Goal: Information Seeking & Learning: Check status

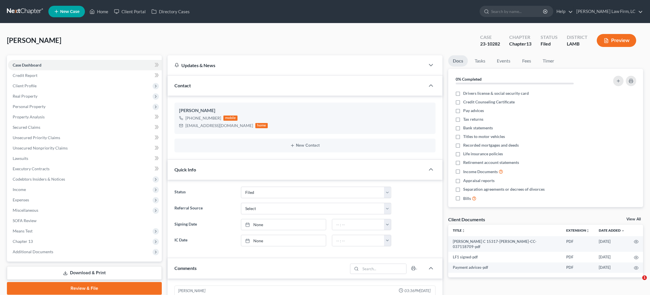
select select "2"
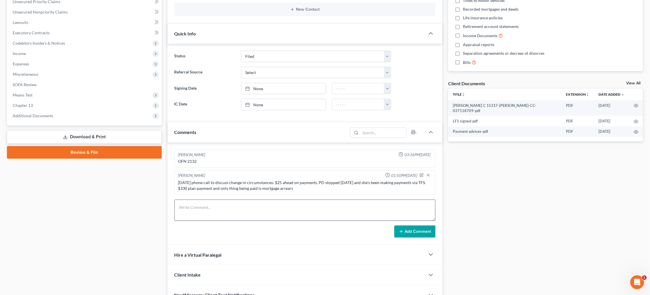
scroll to position [158, 0]
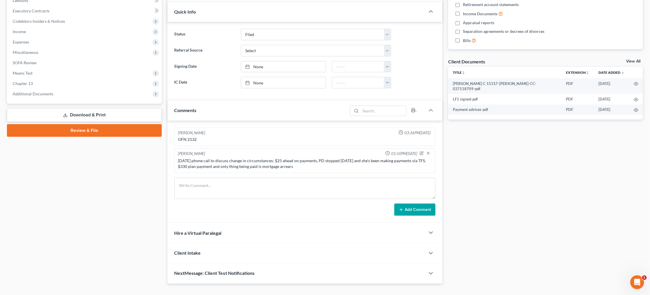
click at [299, 167] on div "9/10/25 phone call to discuss change in circumstances: $25 ahead on payments, P…" at bounding box center [305, 164] width 254 height 12
click at [421, 152] on icon "button" at bounding box center [422, 152] width 2 height 2
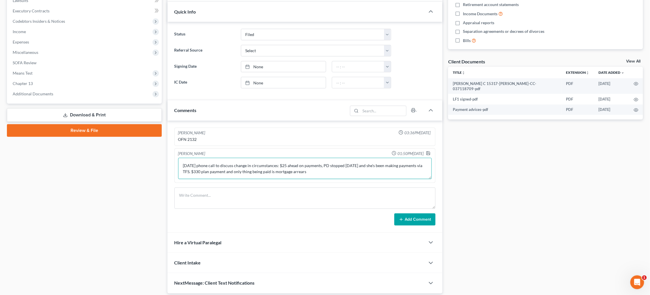
click at [312, 173] on textarea "9/10/25 phone call to discuss change in circumstances: $25 ahead on payments, P…" at bounding box center [305, 168] width 254 height 21
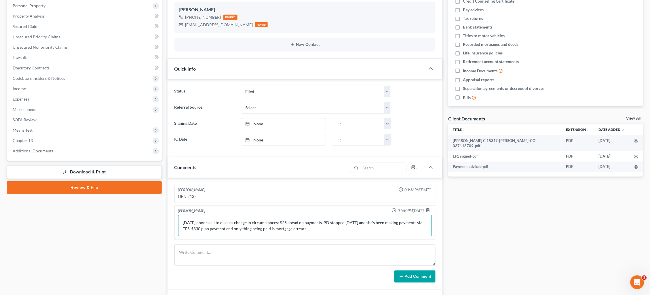
scroll to position [0, 0]
click at [362, 225] on textarea "9/10/25 phone call to discuss change in circumstances: $25 ahead on payments, P…" at bounding box center [305, 225] width 254 height 21
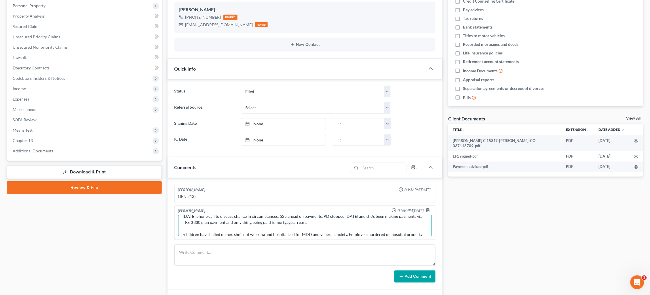
scroll to position [12, 0]
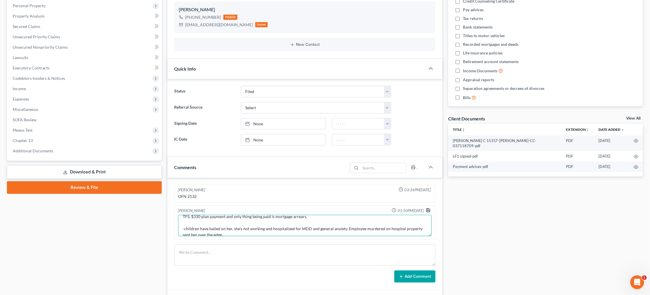
type textarea "9/10/25 phone call to discuss change in circumstances: $25 ahead on payments, P…"
click at [429, 208] on icon "button" at bounding box center [428, 210] width 5 height 5
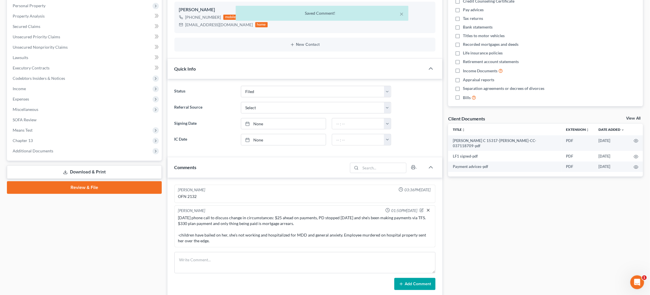
click at [428, 209] on icon "button" at bounding box center [428, 210] width 5 height 5
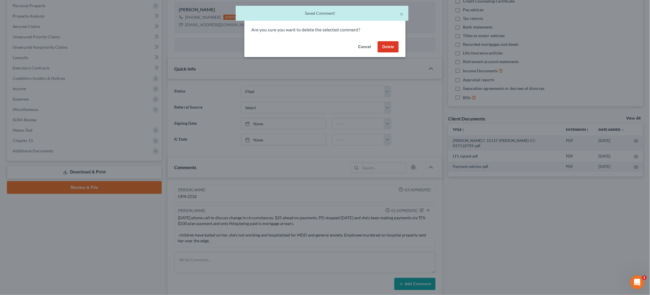
click at [365, 48] on button "Cancel" at bounding box center [364, 47] width 22 height 12
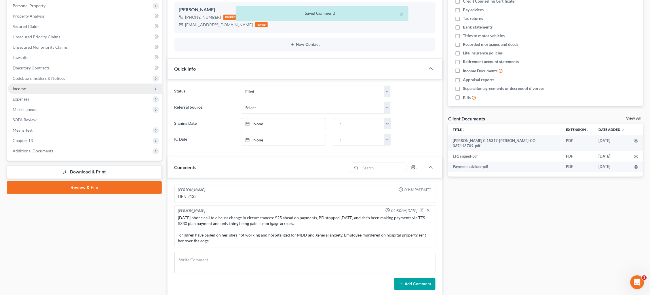
click at [46, 83] on span "Income" at bounding box center [85, 88] width 154 height 10
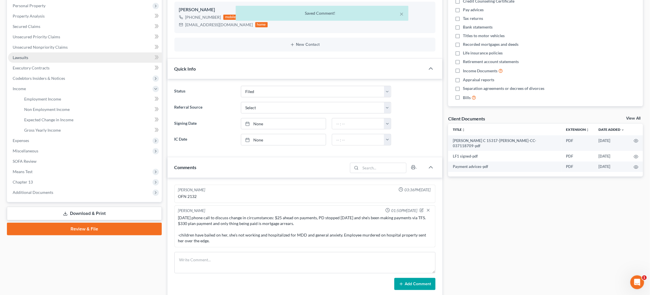
click at [61, 96] on link "Employment Income" at bounding box center [91, 99] width 142 height 10
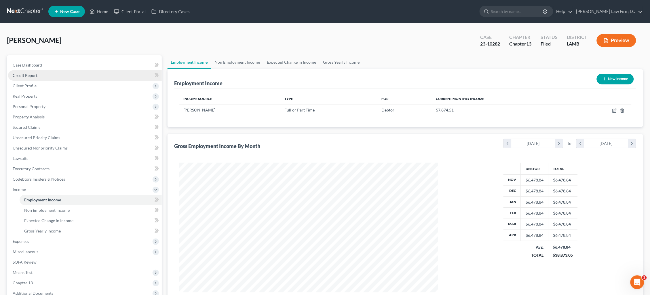
click at [74, 72] on link "Credit Report" at bounding box center [85, 75] width 154 height 10
click at [70, 66] on link "Case Dashboard" at bounding box center [85, 65] width 154 height 10
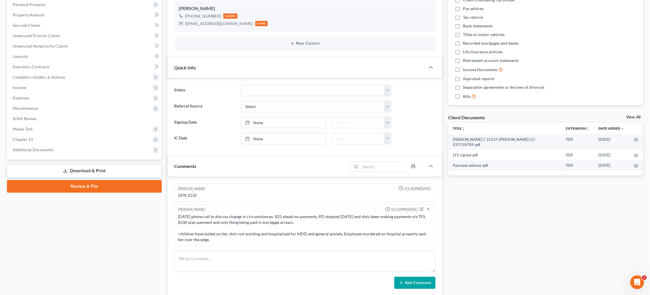
scroll to position [119, 0]
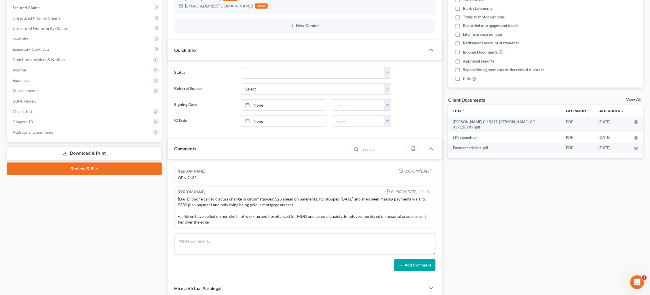
click at [421, 189] on icon "button" at bounding box center [422, 191] width 4 height 4
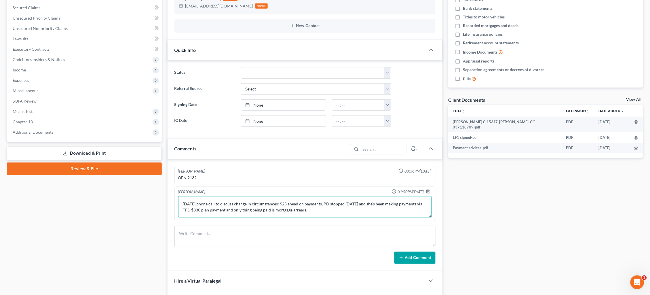
click at [334, 209] on textarea "9/10/25 phone call to discuss change in circumstances: $25 ahead on payments, P…" at bounding box center [305, 206] width 254 height 21
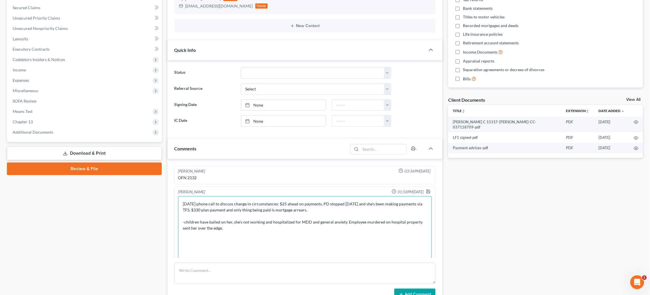
click at [435, 287] on div "Kiara McKinnis 03:36PM, 07/22/2025 OFN 2132 9/10/25 phone call to discuss chang…" at bounding box center [304, 233] width 275 height 149
click at [348, 229] on textarea "9/10/25 phone call to discuss change in circumstances: $25 ahead on payments, P…" at bounding box center [305, 243] width 254 height 95
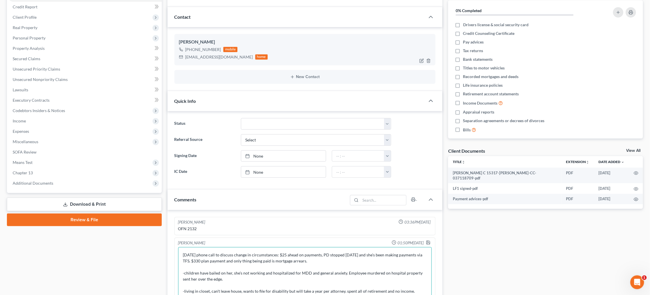
scroll to position [70, 0]
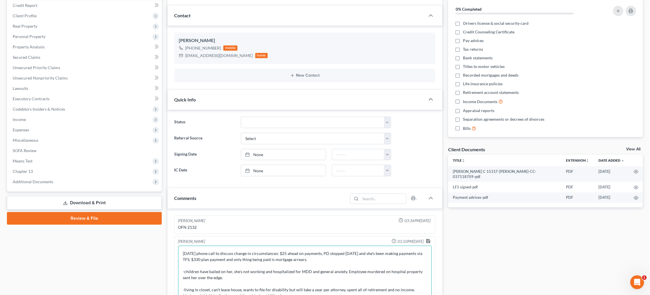
type textarea "9/10/25 phone call to discuss change in circumstances: $25 ahead on payments, P…"
click at [427, 239] on icon "button" at bounding box center [428, 241] width 5 height 5
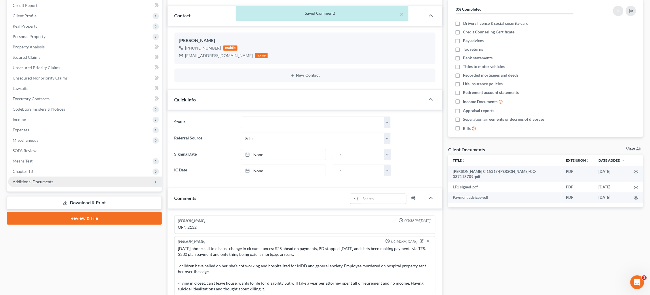
click at [74, 176] on span "Additional Documents" at bounding box center [85, 181] width 154 height 10
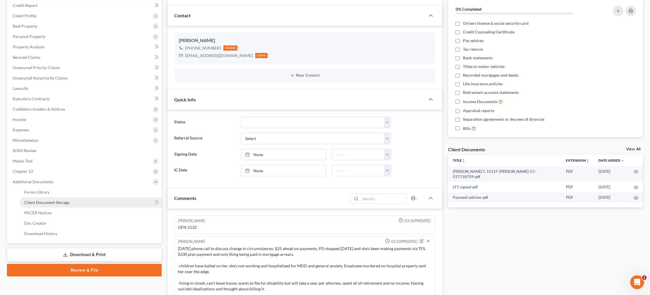
click at [72, 207] on link "PACER Notices" at bounding box center [91, 212] width 142 height 10
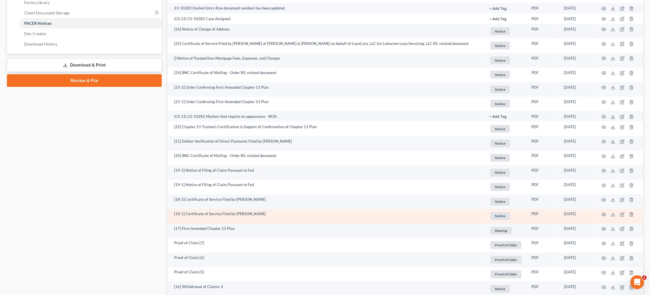
scroll to position [260, 0]
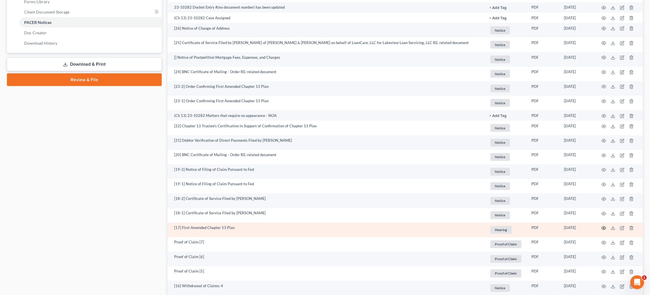
click at [603, 227] on circle "button" at bounding box center [603, 227] width 1 height 1
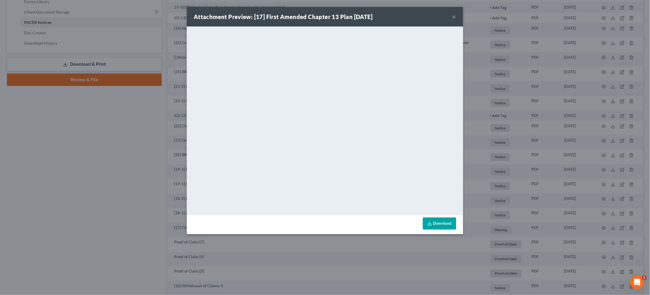
drag, startPoint x: 454, startPoint y: 18, endPoint x: 445, endPoint y: 24, distance: 10.1
click at [454, 18] on button "×" at bounding box center [454, 16] width 4 height 7
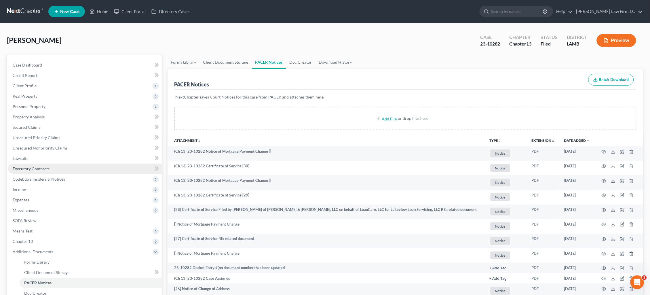
scroll to position [0, 0]
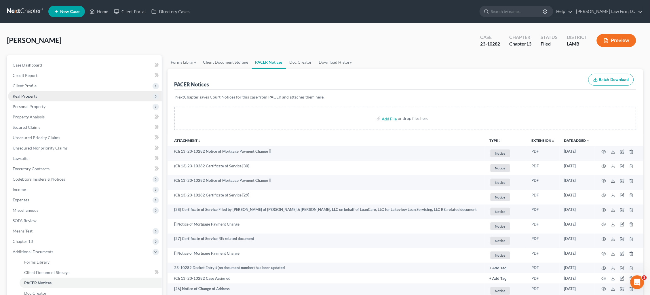
click at [78, 94] on span "Real Property" at bounding box center [85, 96] width 154 height 10
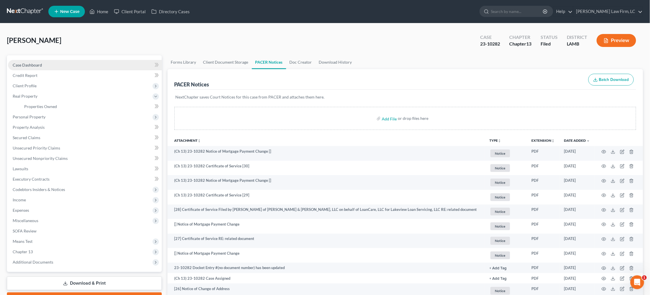
click at [83, 65] on link "Case Dashboard" at bounding box center [85, 65] width 154 height 10
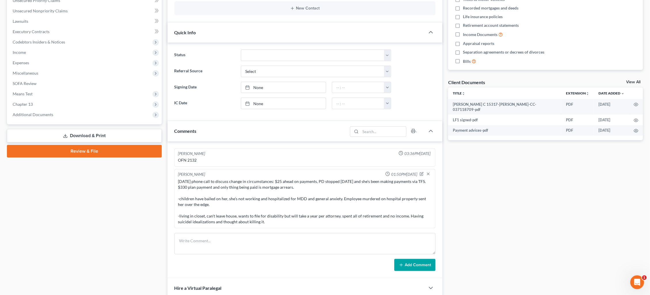
scroll to position [180, 0]
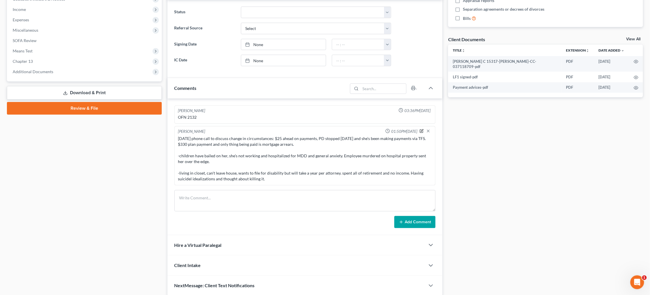
drag, startPoint x: 422, startPoint y: 130, endPoint x: 418, endPoint y: 130, distance: 3.8
click at [422, 130] on icon "button" at bounding box center [422, 131] width 4 height 4
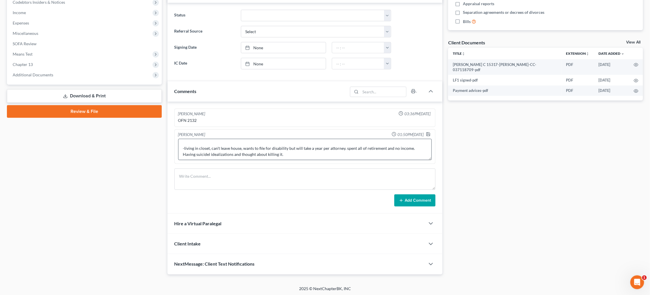
scroll to position [34, 0]
click at [354, 152] on textarea "9/10/25 phone call to discuss change in circumstances: $25 ahead on payments, P…" at bounding box center [305, 149] width 254 height 21
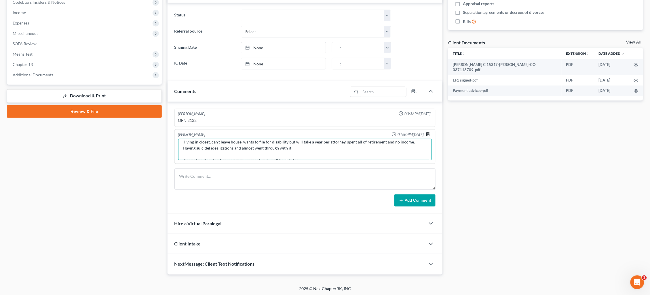
type textarea "9/10/25 phone call to discuss change in circumstances: $25 ahead on payments, P…"
click at [430, 133] on icon "button" at bounding box center [427, 133] width 3 height 3
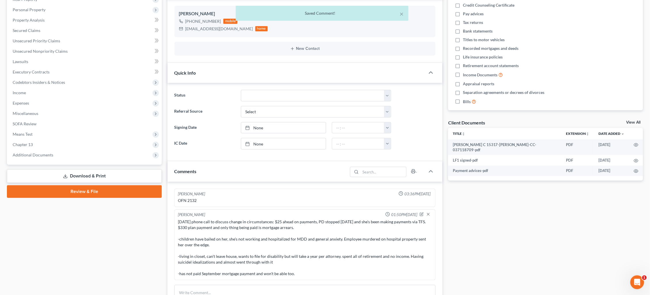
scroll to position [9, 0]
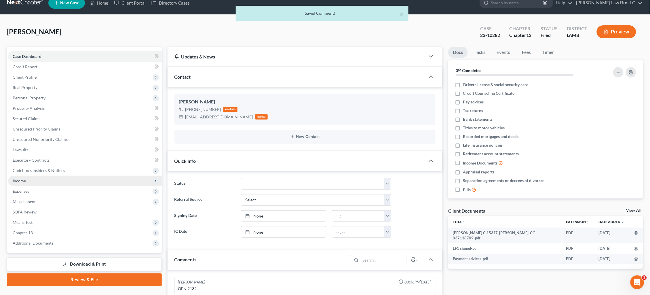
click at [37, 176] on span "Income" at bounding box center [85, 181] width 154 height 10
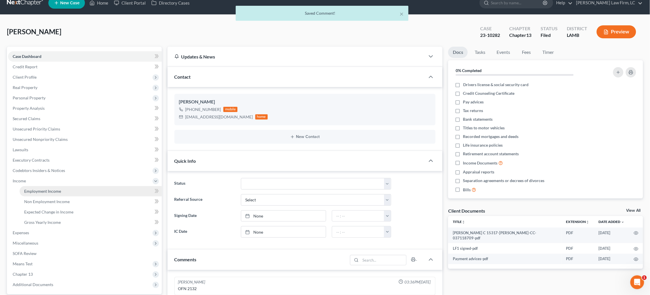
click at [45, 188] on span "Employment Income" at bounding box center [42, 190] width 37 height 5
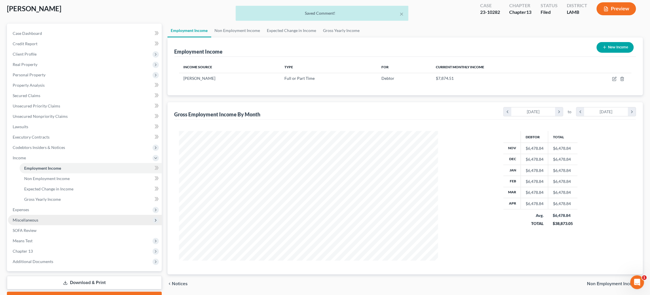
scroll to position [34, 0]
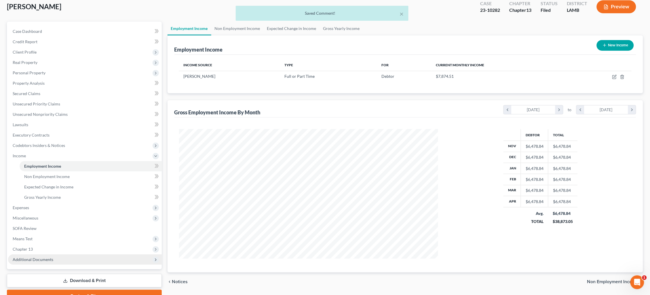
click at [63, 254] on span "Additional Documents" at bounding box center [85, 259] width 154 height 10
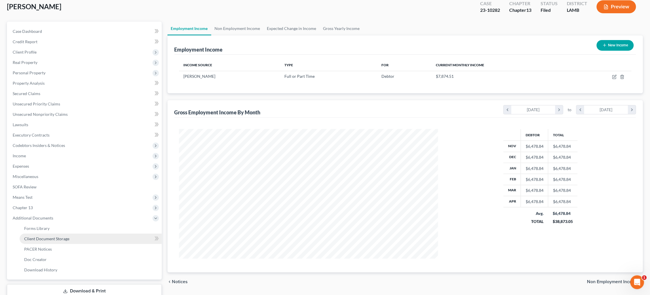
click at [57, 244] on link "PACER Notices" at bounding box center [91, 249] width 142 height 10
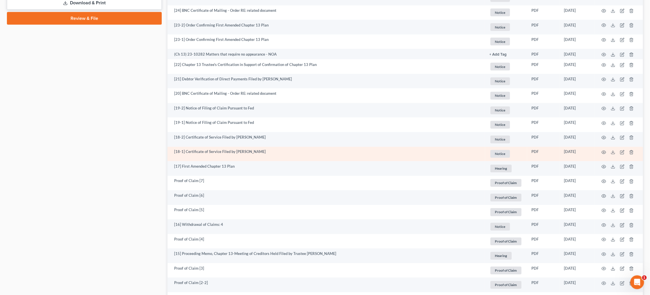
scroll to position [319, 0]
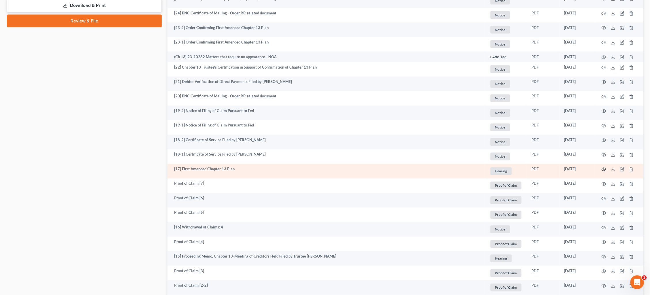
click at [603, 167] on icon "button" at bounding box center [603, 169] width 5 height 5
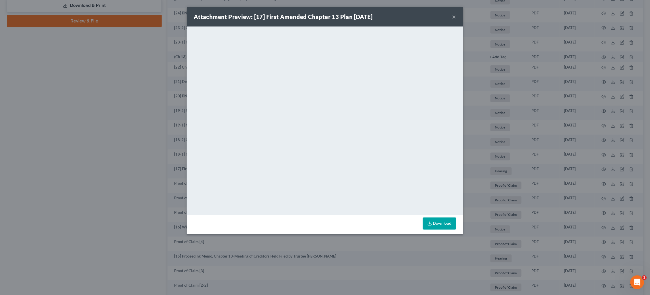
click at [526, 110] on div "Attachment Preview: [17] First Amended Chapter 13 Plan 08/01/2023 × <object ng-…" at bounding box center [325, 147] width 650 height 295
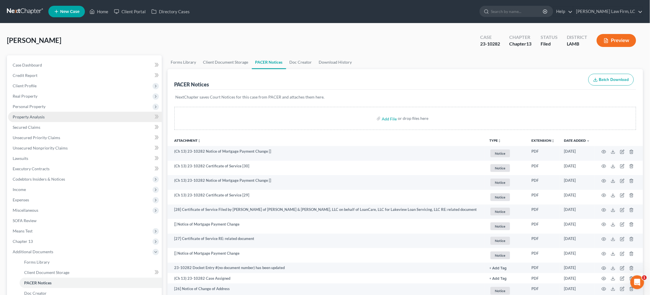
scroll to position [0, 0]
click at [75, 113] on link "Property Analysis" at bounding box center [85, 117] width 154 height 10
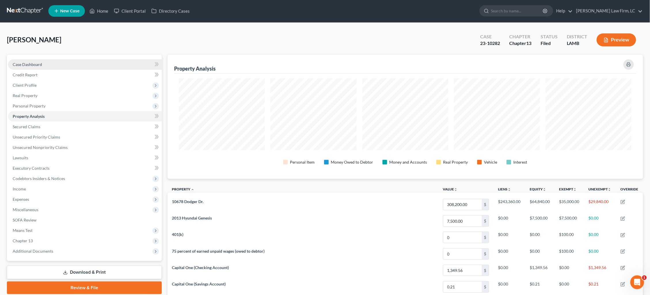
scroll to position [1, 0]
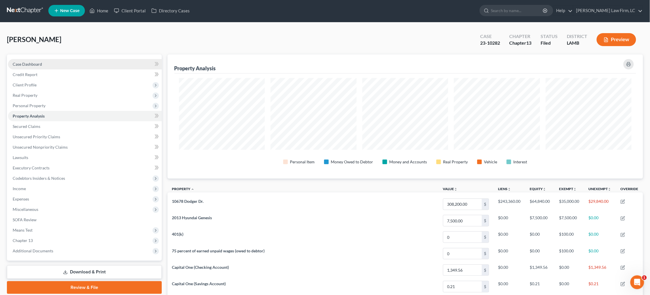
click at [60, 68] on link "Case Dashboard" at bounding box center [85, 64] width 154 height 10
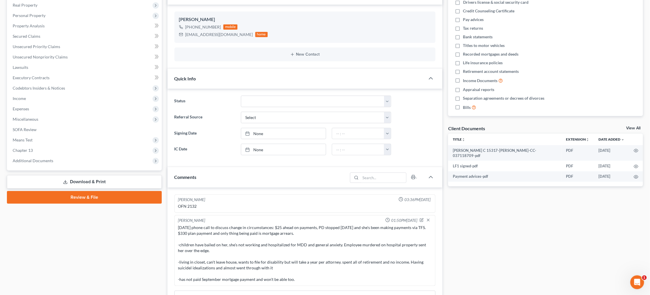
scroll to position [83, 0]
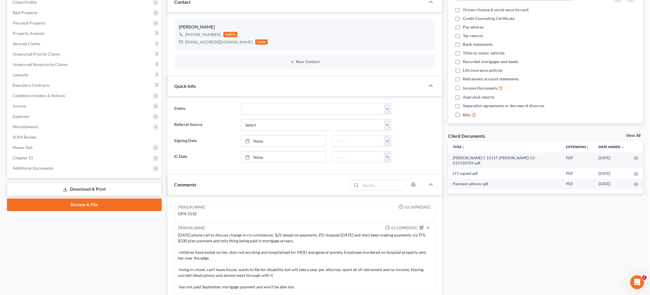
click at [421, 226] on icon "button" at bounding box center [422, 227] width 4 height 4
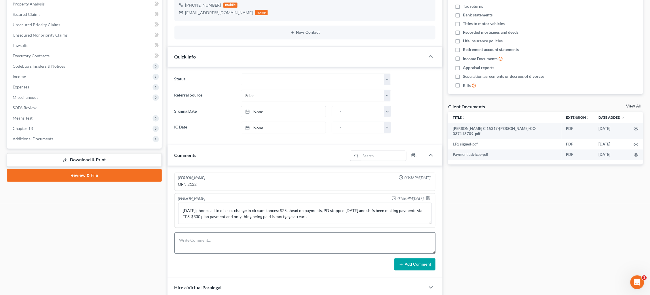
scroll to position [125, 0]
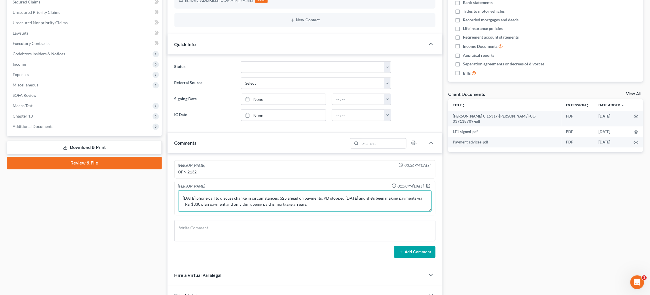
click at [318, 204] on textarea "9/10/25 phone call to discuss change in circumstances: $25 ahead on payments, P…" at bounding box center [305, 200] width 254 height 21
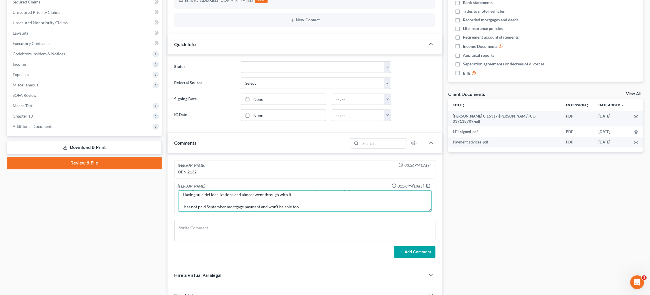
scroll to position [51, 0]
click at [315, 201] on textarea "9/10/25 phone call to discuss change in circumstances: $25 ahead on payments, P…" at bounding box center [305, 200] width 254 height 21
type textarea "9/10/25 phone call to discuss change in circumstances: $25 ahead on payments, P…"
click at [427, 186] on polyline "button" at bounding box center [428, 186] width 2 height 1
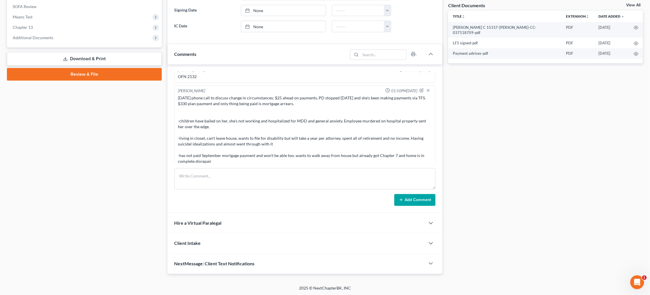
scroll to position [214, 0]
click at [394, 156] on div "9/10/25 phone call to discuss change in circumstances: $25 ahead on payments, P…" at bounding box center [305, 129] width 254 height 69
click at [379, 159] on div "9/10/25 phone call to discuss change in circumstances: $25 ahead on payments, P…" at bounding box center [305, 129] width 256 height 71
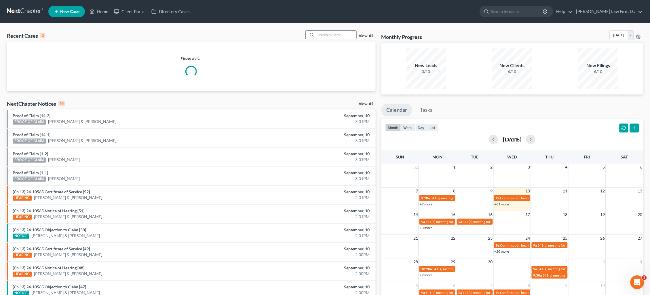
click at [342, 35] on input "search" at bounding box center [336, 35] width 40 height 8
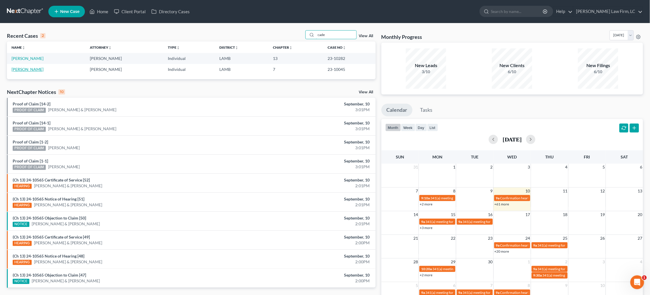
type input "cade"
click at [21, 70] on link "[PERSON_NAME]" at bounding box center [28, 69] width 32 height 5
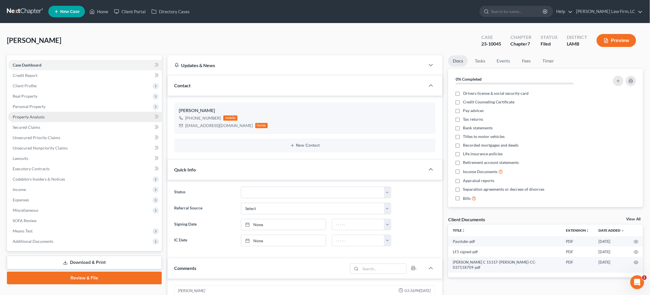
click at [31, 114] on span "Property Analysis" at bounding box center [29, 116] width 32 height 5
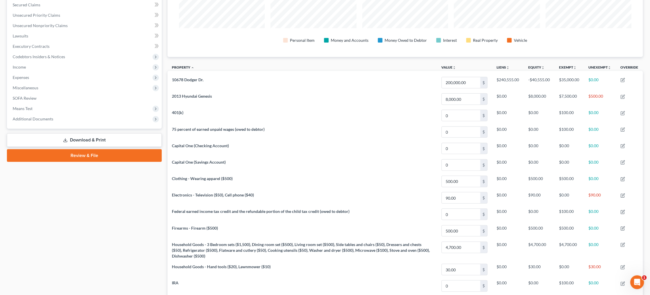
scroll to position [132, 0]
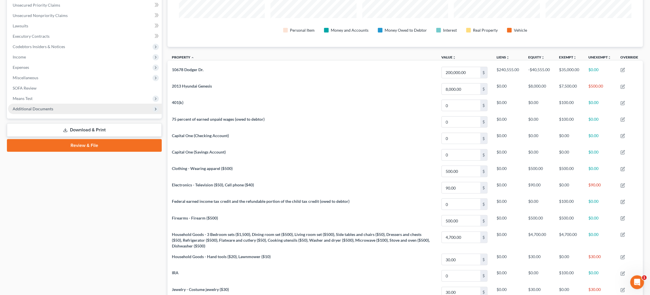
click at [50, 106] on span "Additional Documents" at bounding box center [33, 108] width 41 height 5
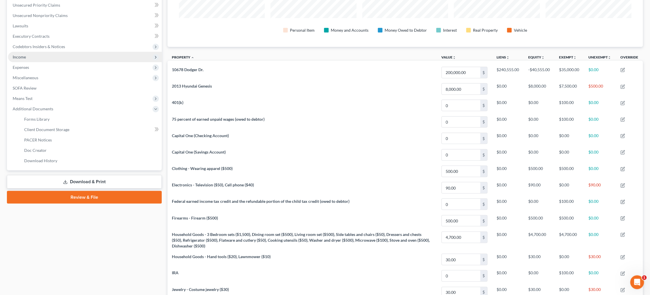
click at [55, 135] on link "PACER Notices" at bounding box center [91, 140] width 142 height 10
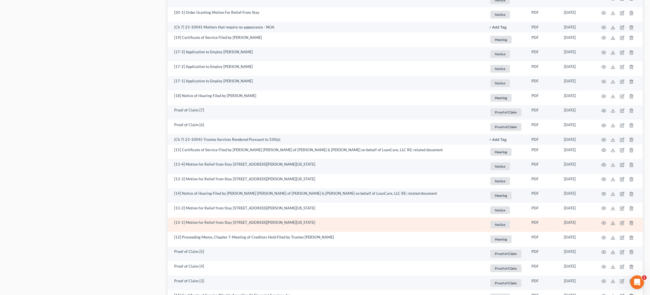
scroll to position [554, 0]
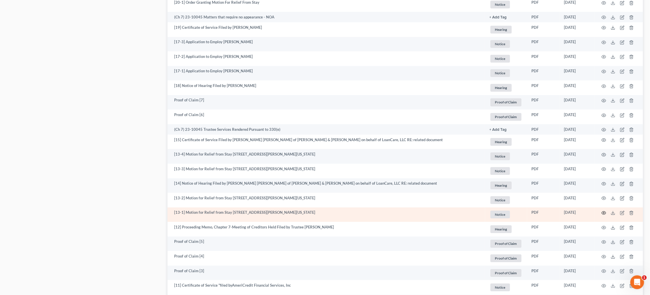
click at [603, 210] on icon "button" at bounding box center [603, 212] width 5 height 5
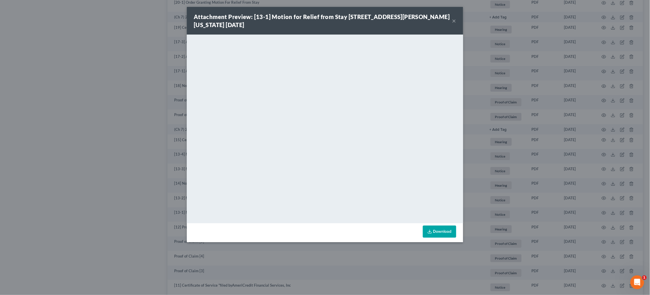
click at [503, 163] on div "Attachment Preview: [13-1] Motion for Relief from Stay 10678 Dodger Drive, Denh…" at bounding box center [325, 147] width 650 height 295
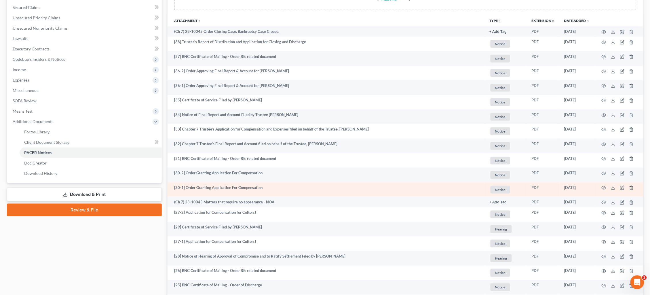
scroll to position [119, 0]
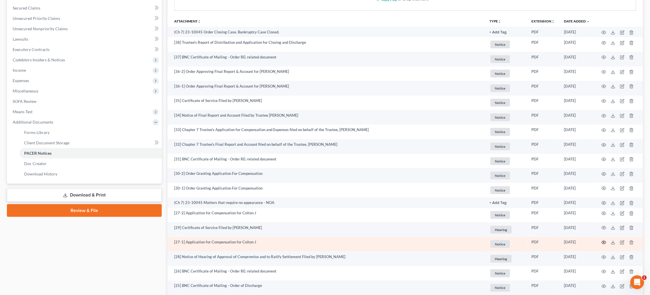
click at [603, 242] on circle "button" at bounding box center [603, 242] width 1 height 1
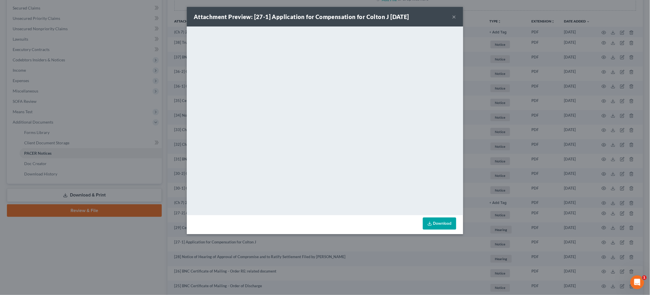
click at [491, 167] on div "Attachment Preview: [27-1] Application for Compensation for Colton J 06/08/2023…" at bounding box center [325, 147] width 650 height 295
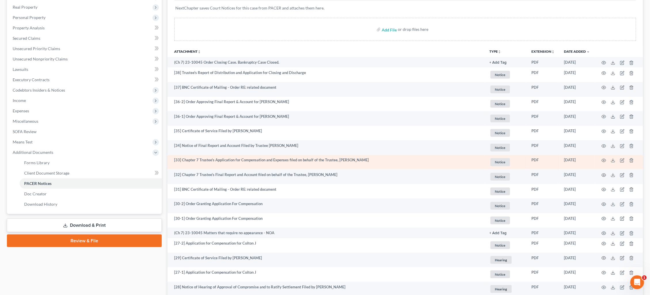
scroll to position [88, 0]
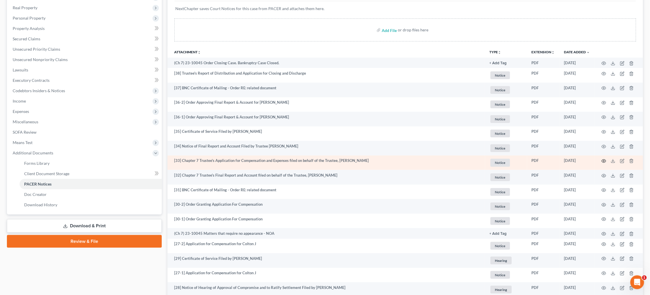
click at [604, 160] on icon "button" at bounding box center [603, 161] width 5 height 5
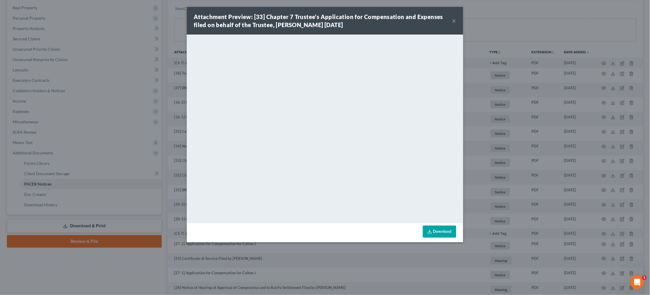
click at [452, 22] on button "×" at bounding box center [454, 20] width 4 height 7
